Goal: Transaction & Acquisition: Obtain resource

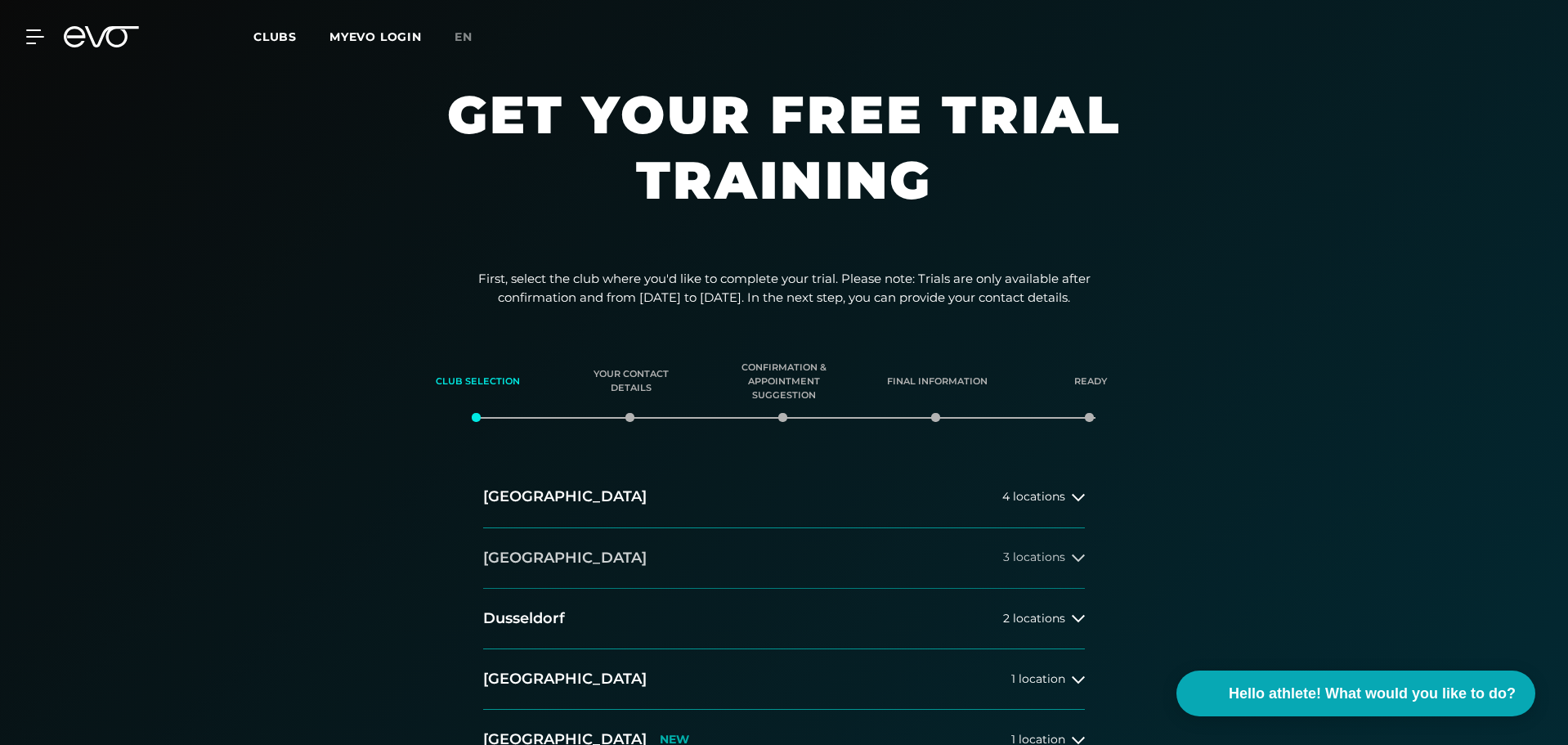
click at [1043, 559] on font "locations" at bounding box center [1039, 557] width 52 height 15
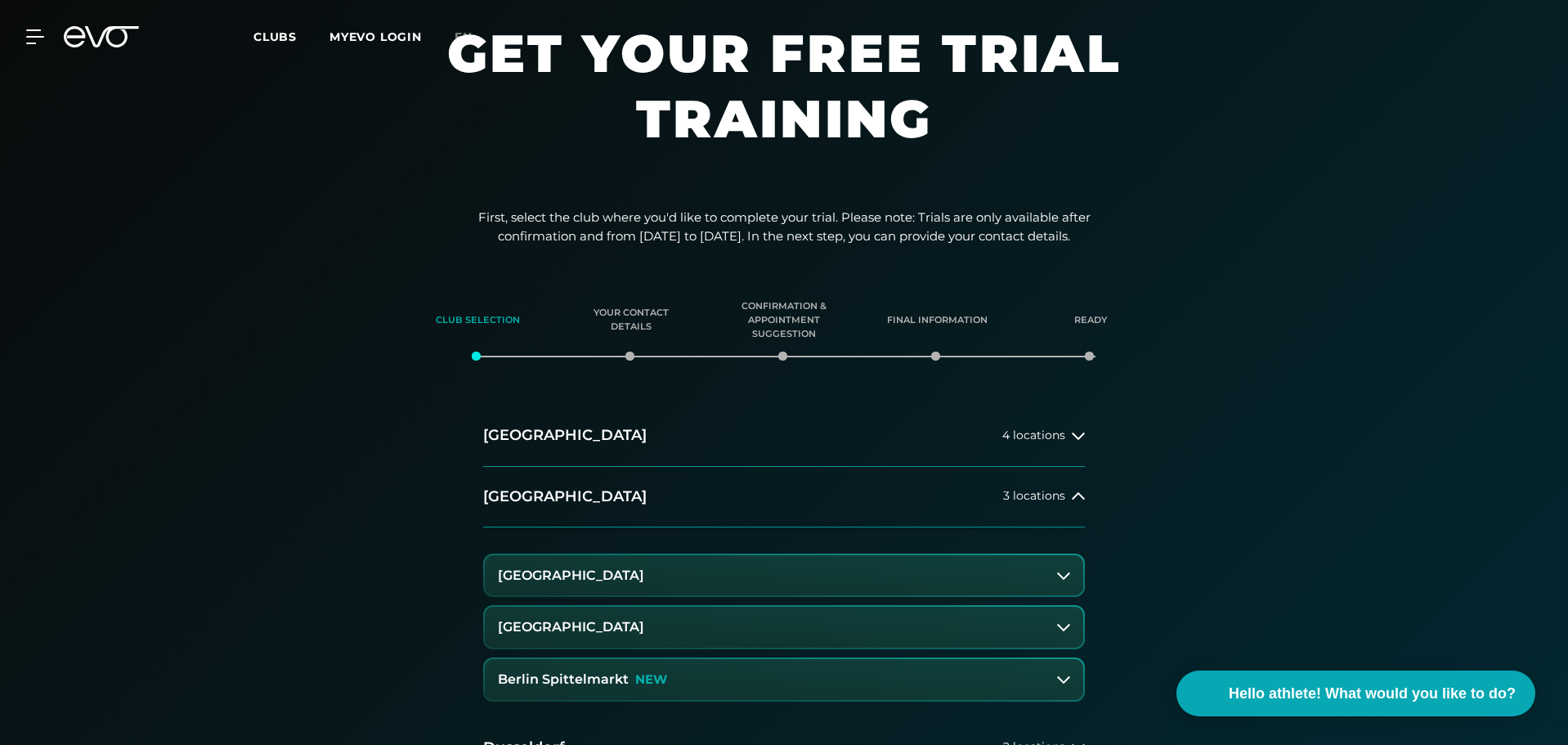
scroll to position [163, 0]
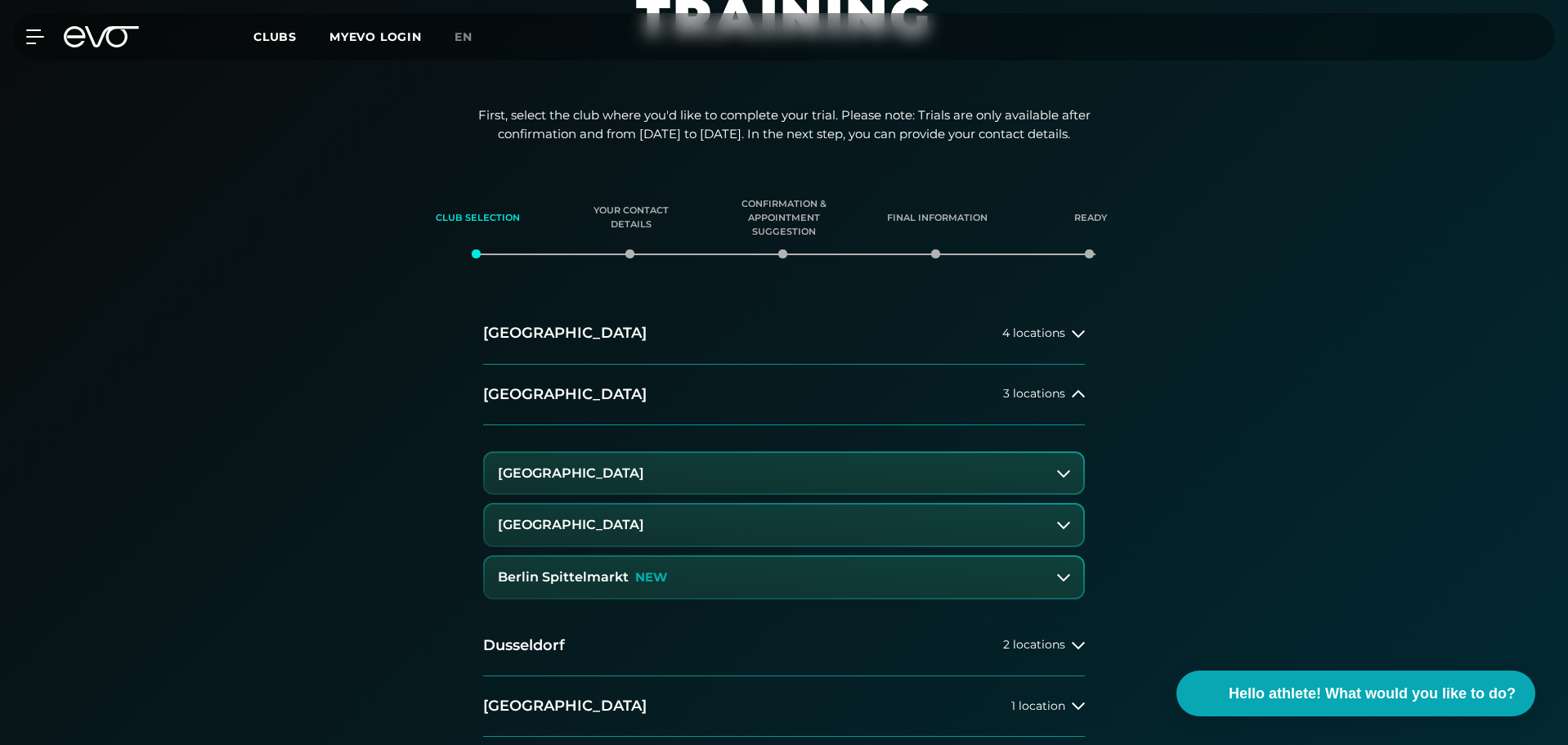
click at [871, 534] on button "[GEOGRAPHIC_DATA]" at bounding box center [784, 525] width 599 height 41
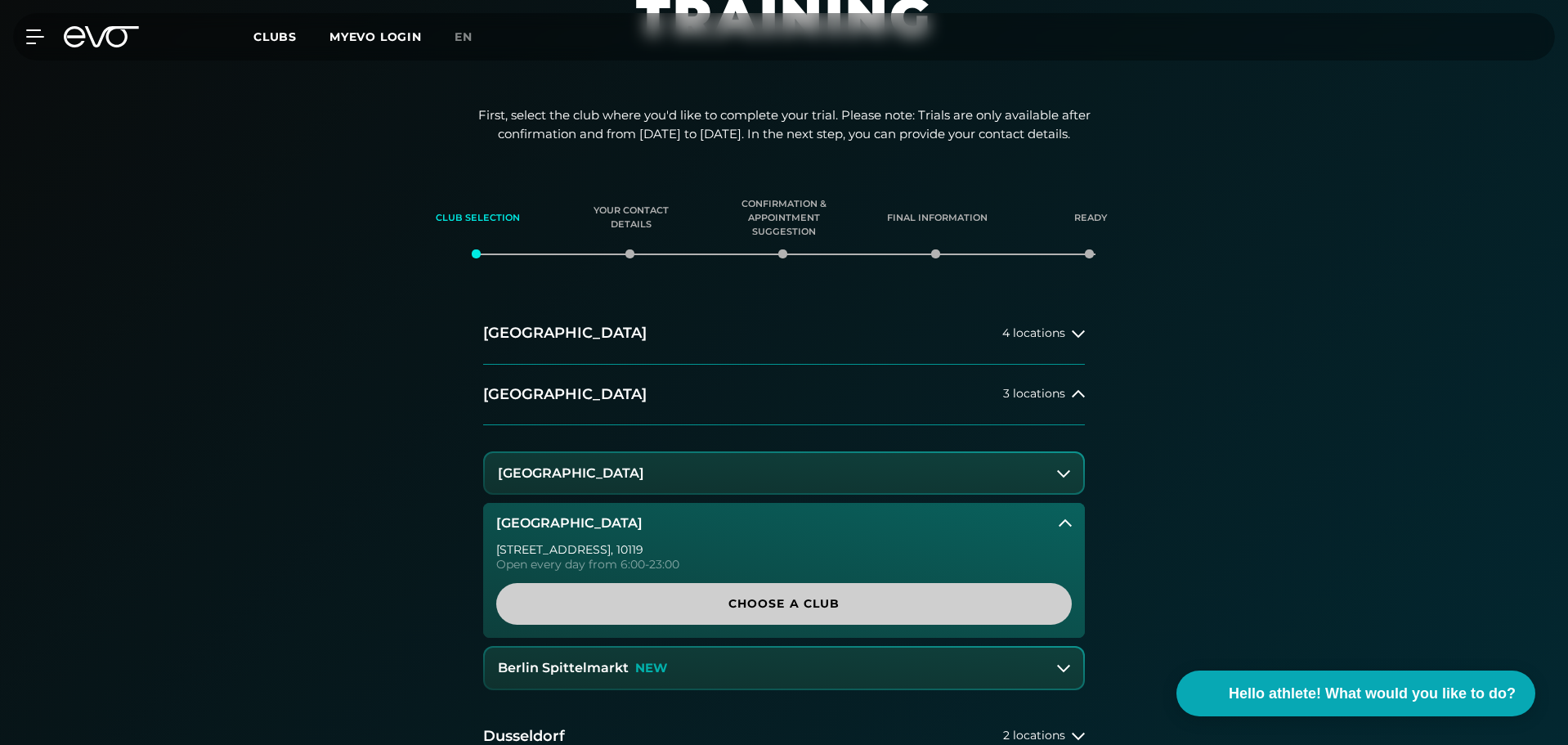
click at [822, 598] on font "Choose a club" at bounding box center [784, 604] width 112 height 15
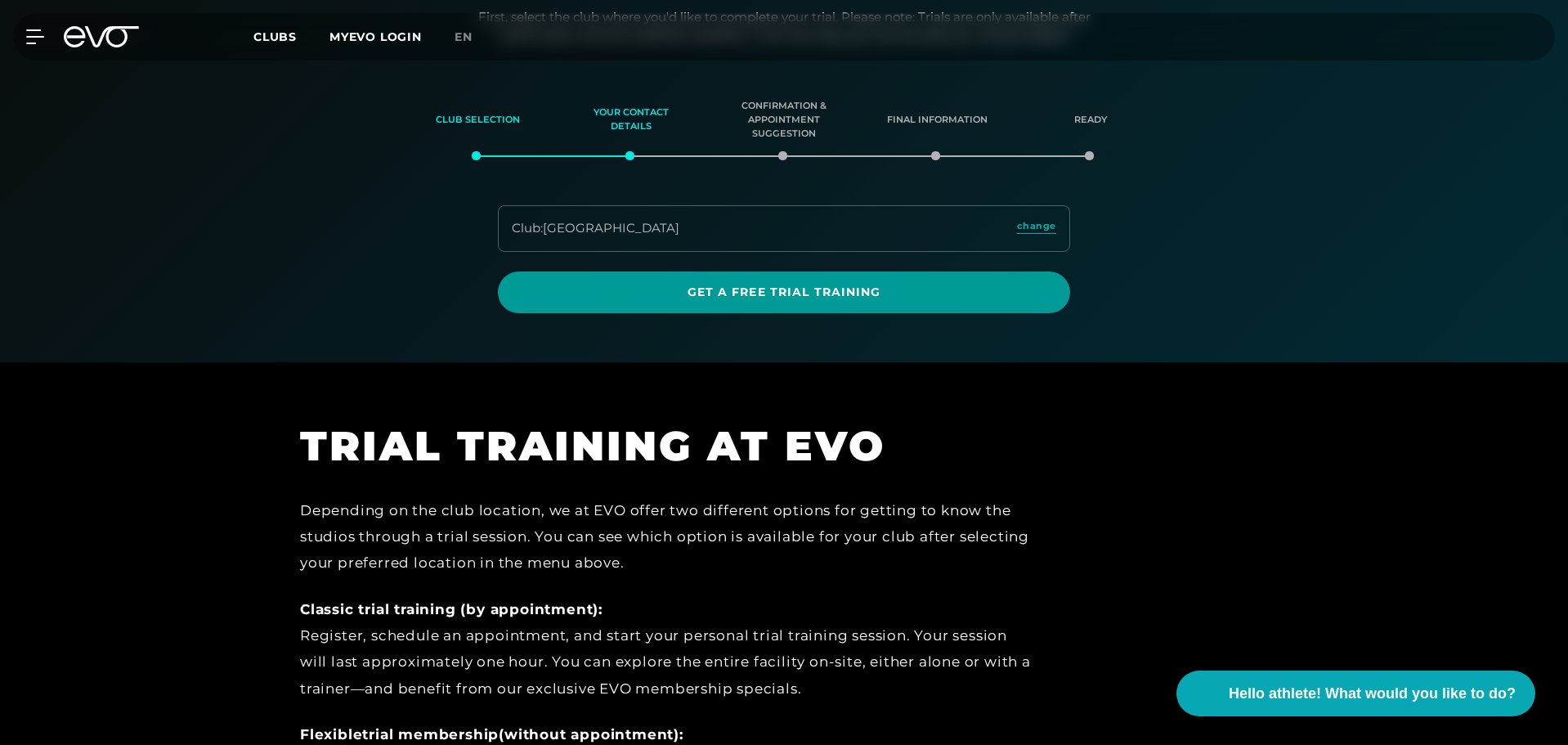
scroll to position [263, 0]
click at [739, 289] on font "Get a free trial training" at bounding box center [784, 292] width 194 height 15
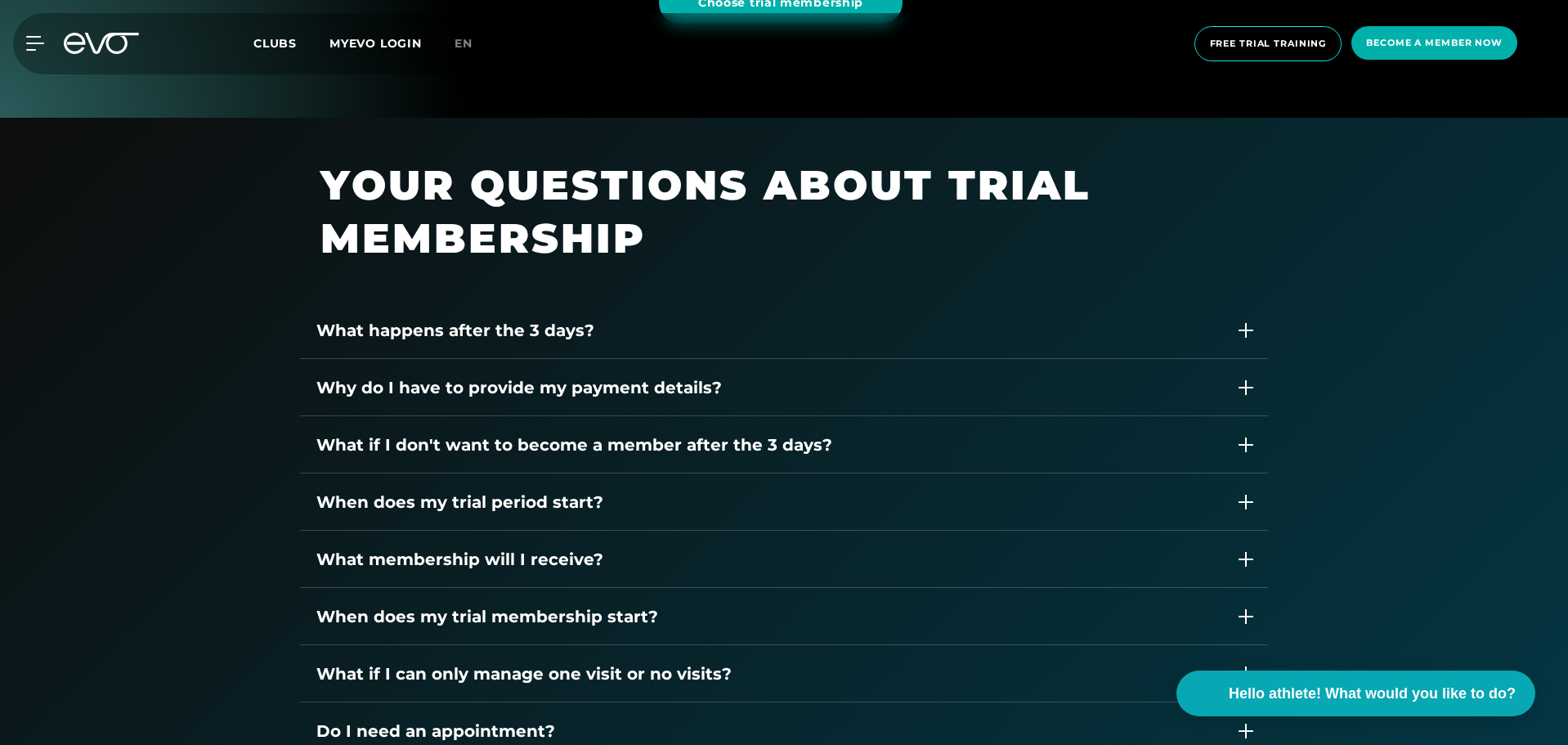
scroll to position [2291, 0]
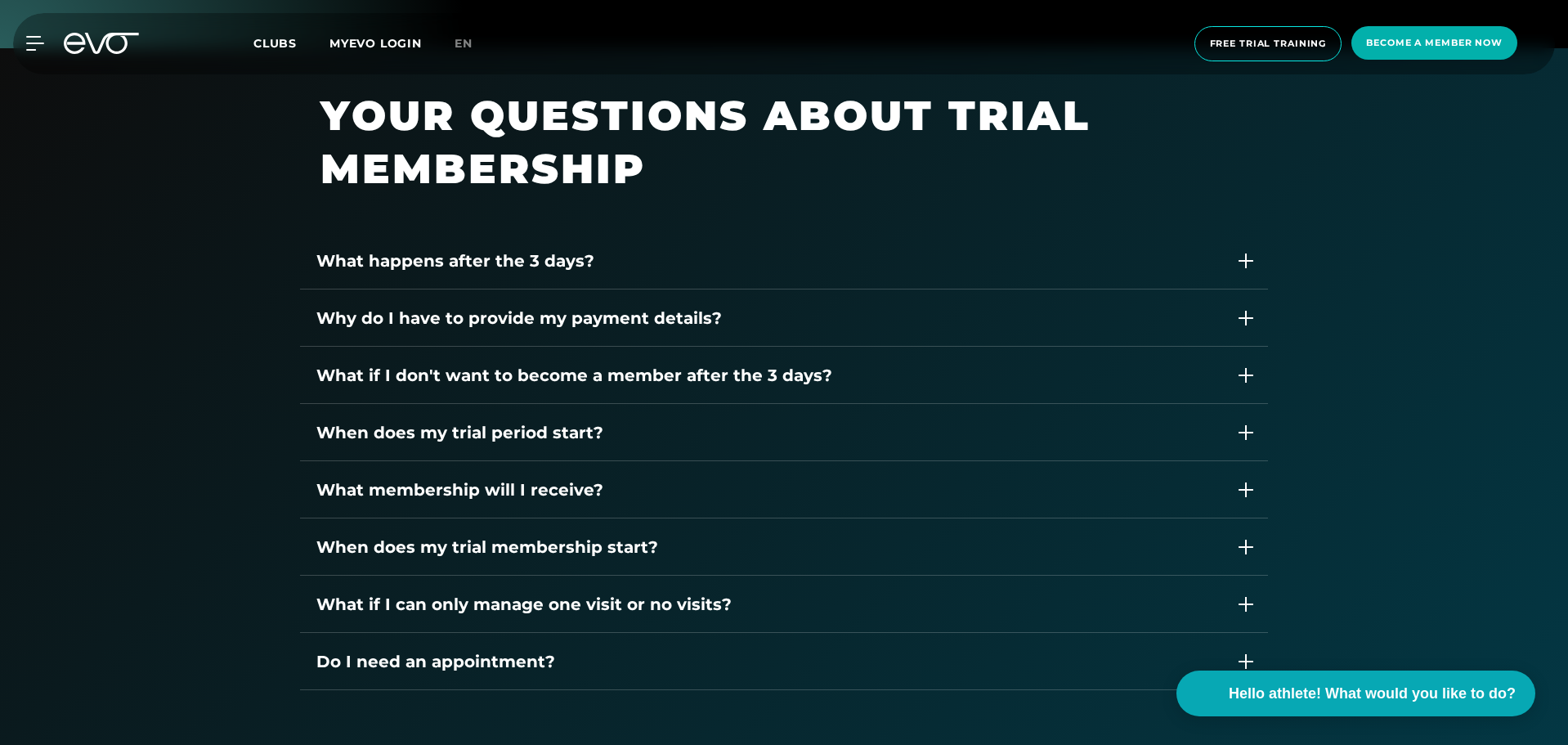
click at [412, 266] on font "What happens after the 3 days?" at bounding box center [455, 260] width 278 height 20
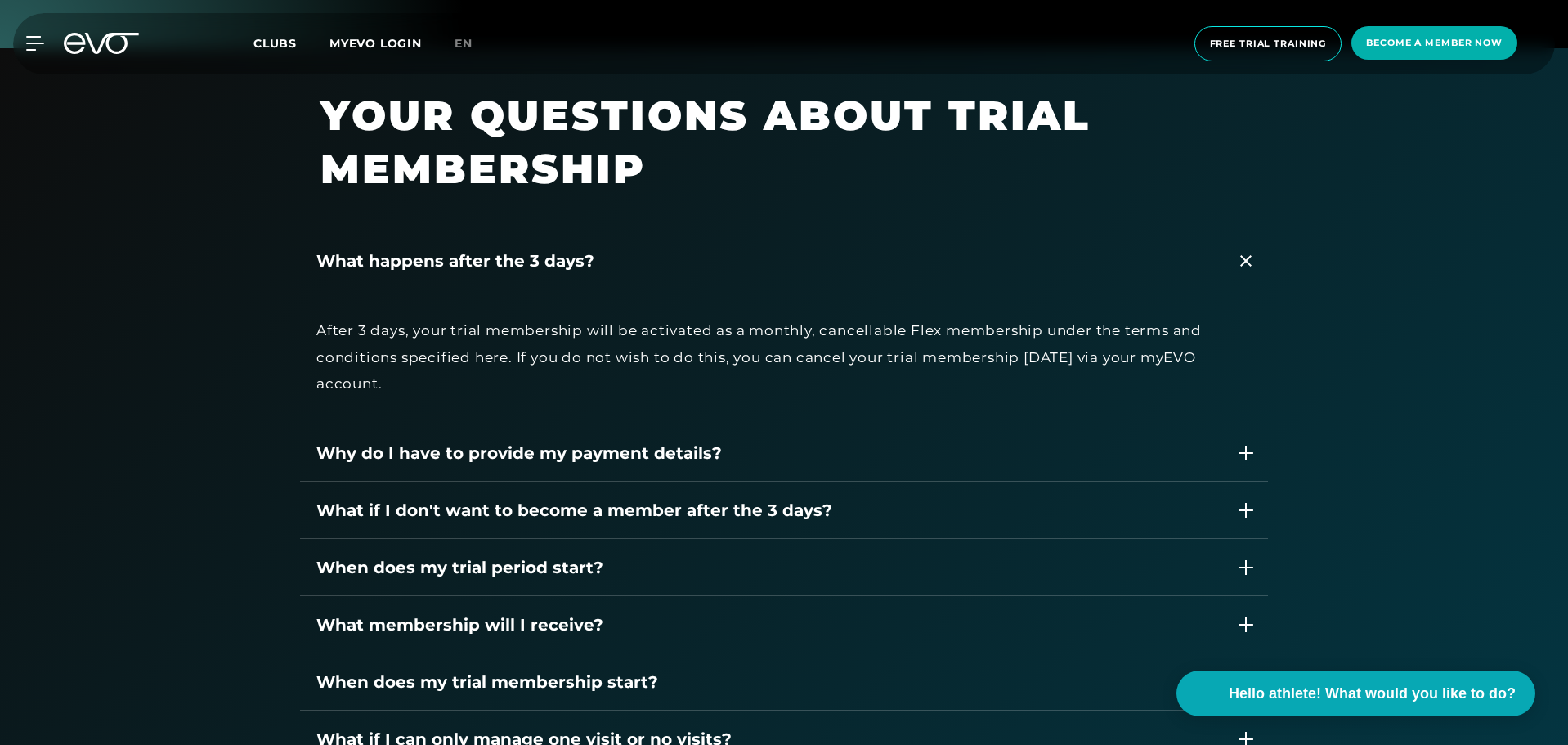
click at [404, 503] on font "What if I don't want to become a member after the 3 days?" at bounding box center [575, 510] width 516 height 20
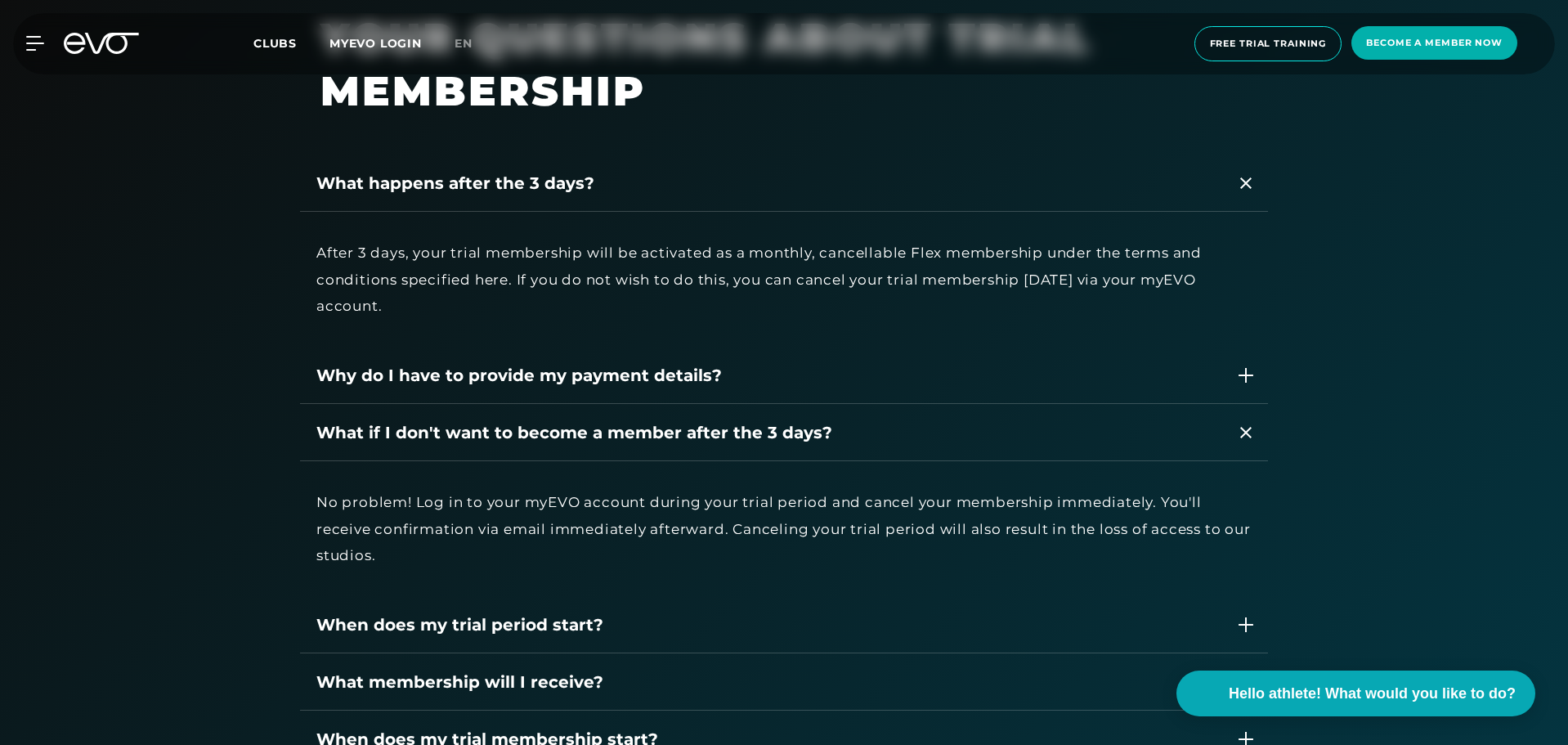
scroll to position [2619, 0]
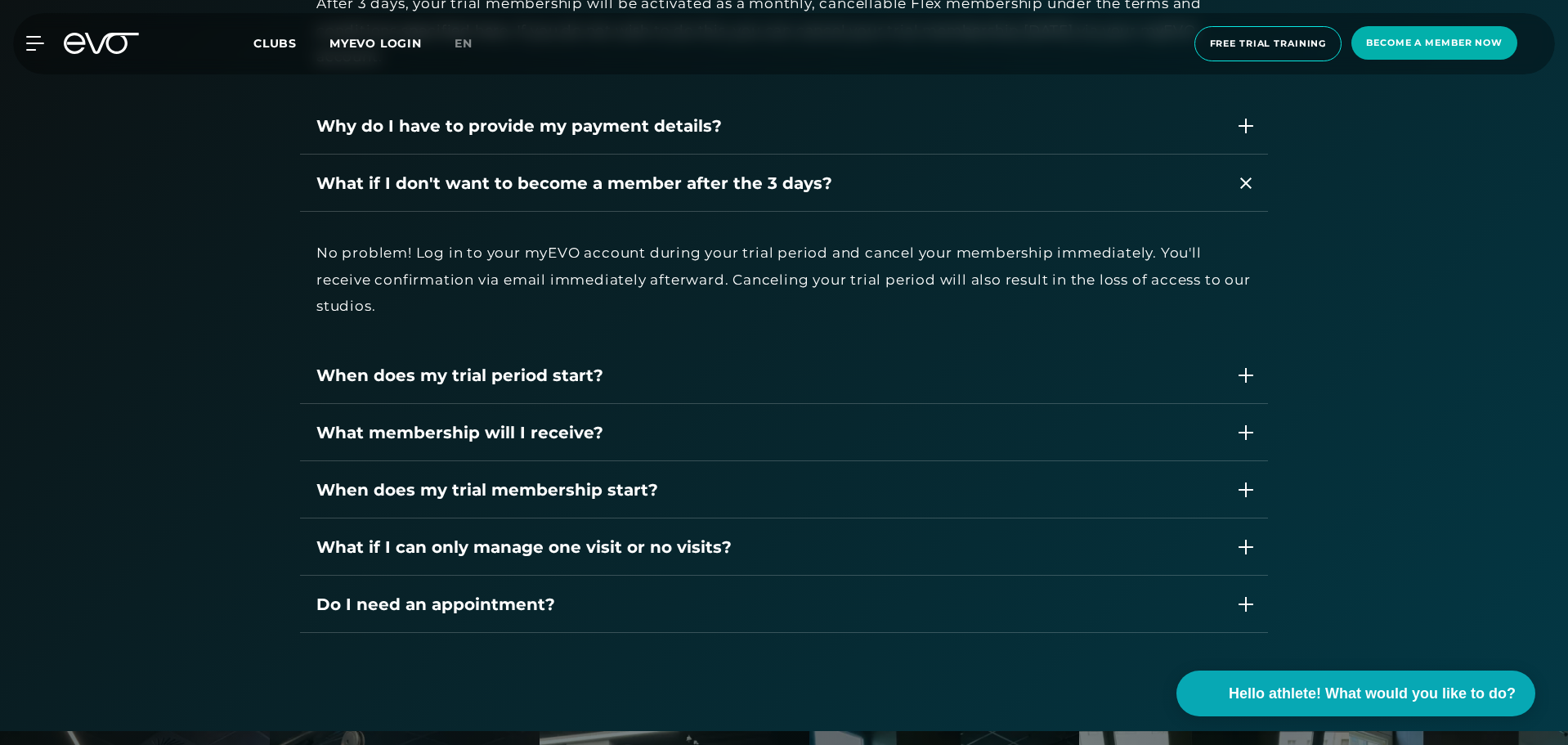
click at [431, 373] on font "When does my trial period start?" at bounding box center [460, 375] width 287 height 20
